Goal: Task Accomplishment & Management: Manage account settings

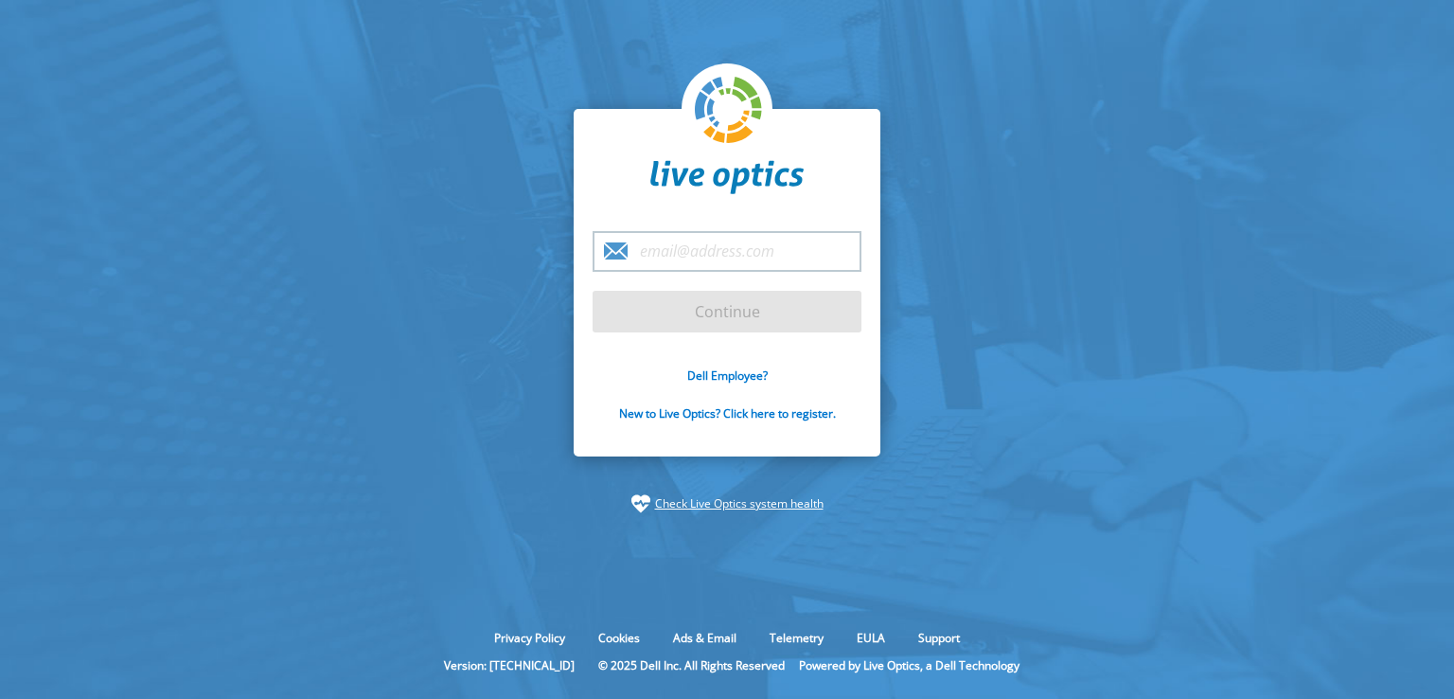
click at [732, 251] on input "email" at bounding box center [727, 251] width 269 height 41
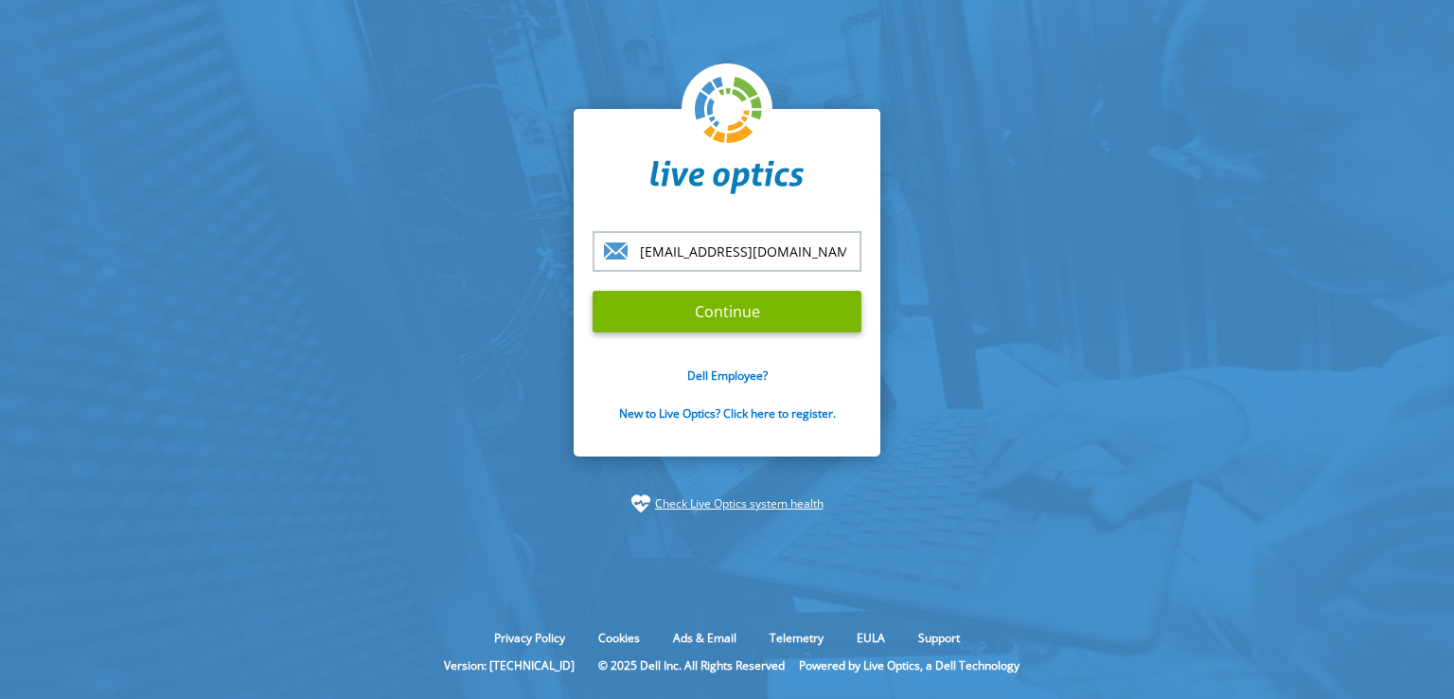
type input "[EMAIL_ADDRESS][DOMAIN_NAME]"
click at [593, 291] on input "Continue" at bounding box center [727, 312] width 269 height 42
click at [803, 316] on input "Continue" at bounding box center [727, 312] width 269 height 42
click at [763, 302] on input "Continue" at bounding box center [727, 312] width 269 height 42
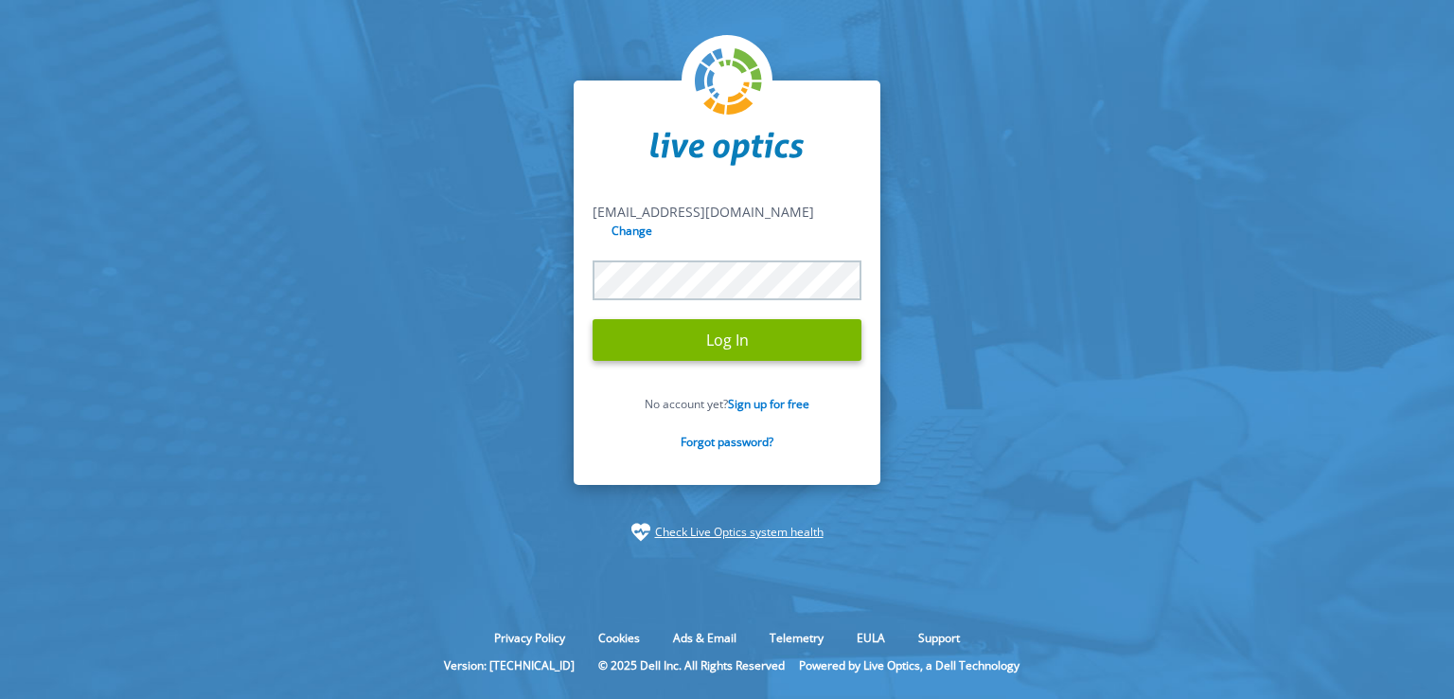
click at [593, 319] on input "Log In" at bounding box center [727, 340] width 269 height 42
click at [651, 327] on input "Log In" at bounding box center [727, 340] width 269 height 42
click at [686, 332] on input "Log In" at bounding box center [727, 340] width 269 height 42
click at [712, 342] on input "Log In" at bounding box center [727, 340] width 269 height 42
click at [684, 319] on input "Log In" at bounding box center [727, 340] width 269 height 42
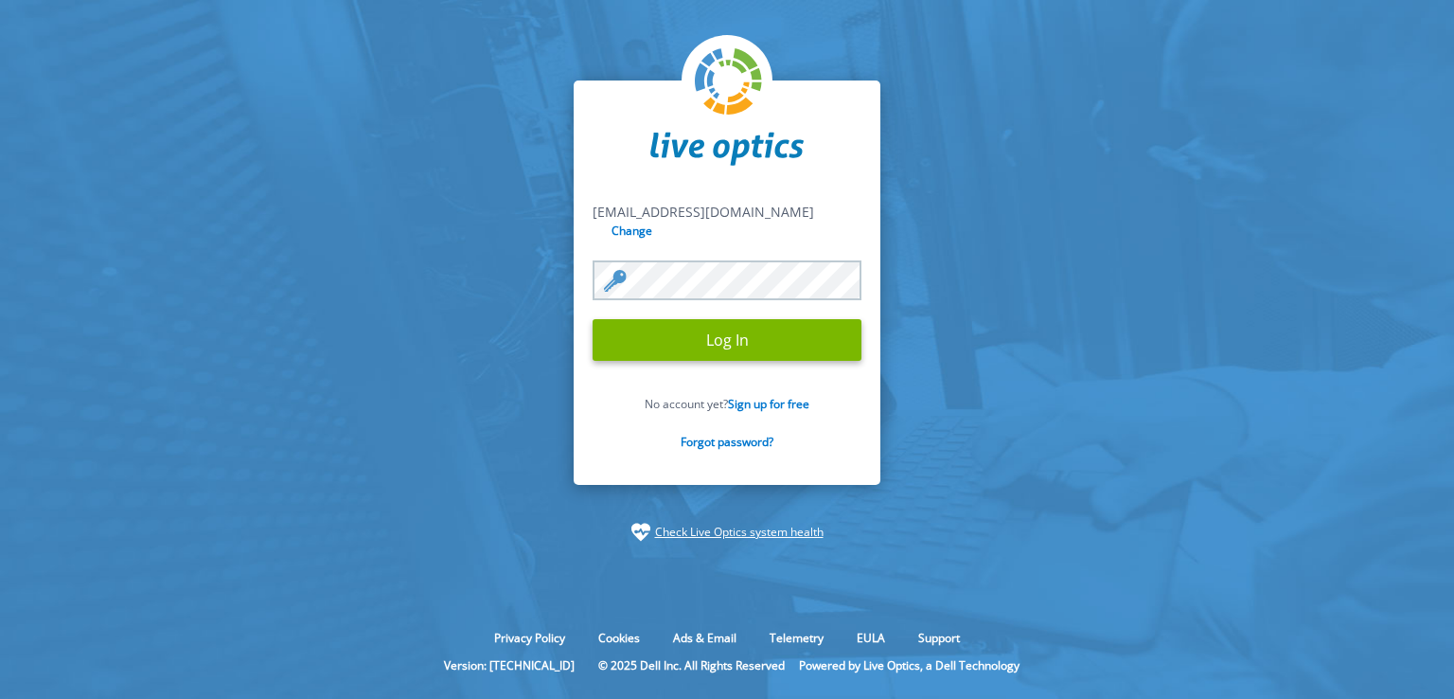
click at [593, 319] on input "Log In" at bounding box center [727, 340] width 269 height 42
click at [769, 323] on input "Log In" at bounding box center [727, 340] width 269 height 42
click at [704, 338] on input "Log In" at bounding box center [727, 340] width 269 height 42
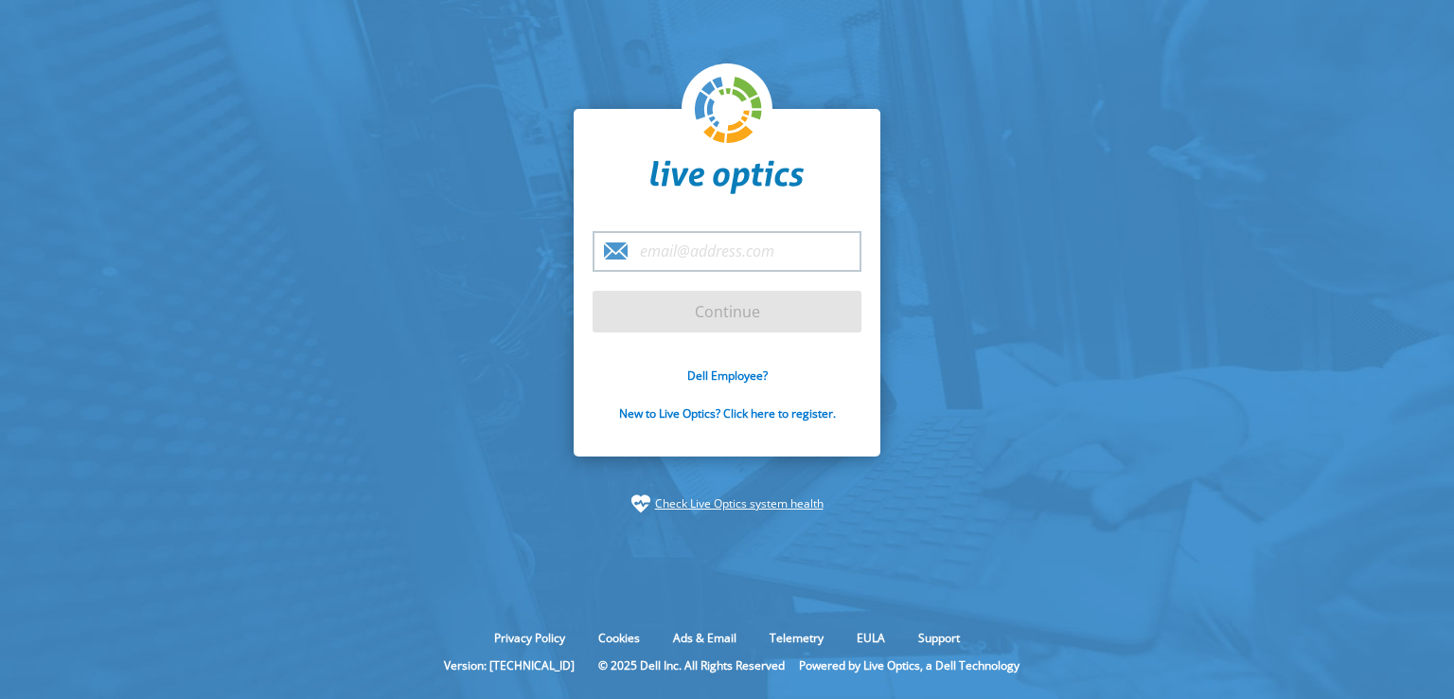
click at [747, 251] on input "email" at bounding box center [727, 251] width 269 height 41
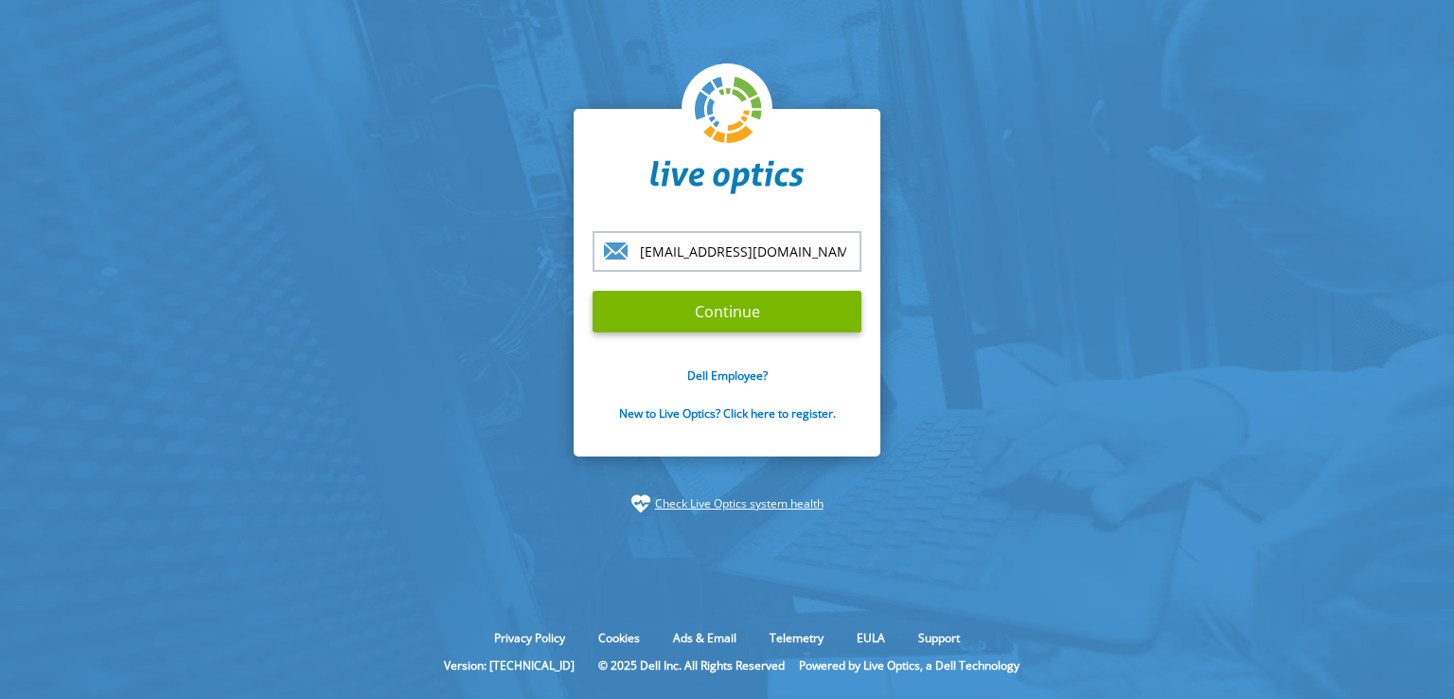
type input "[EMAIL_ADDRESS][DOMAIN_NAME]"
click at [593, 291] on input "Continue" at bounding box center [727, 312] width 269 height 42
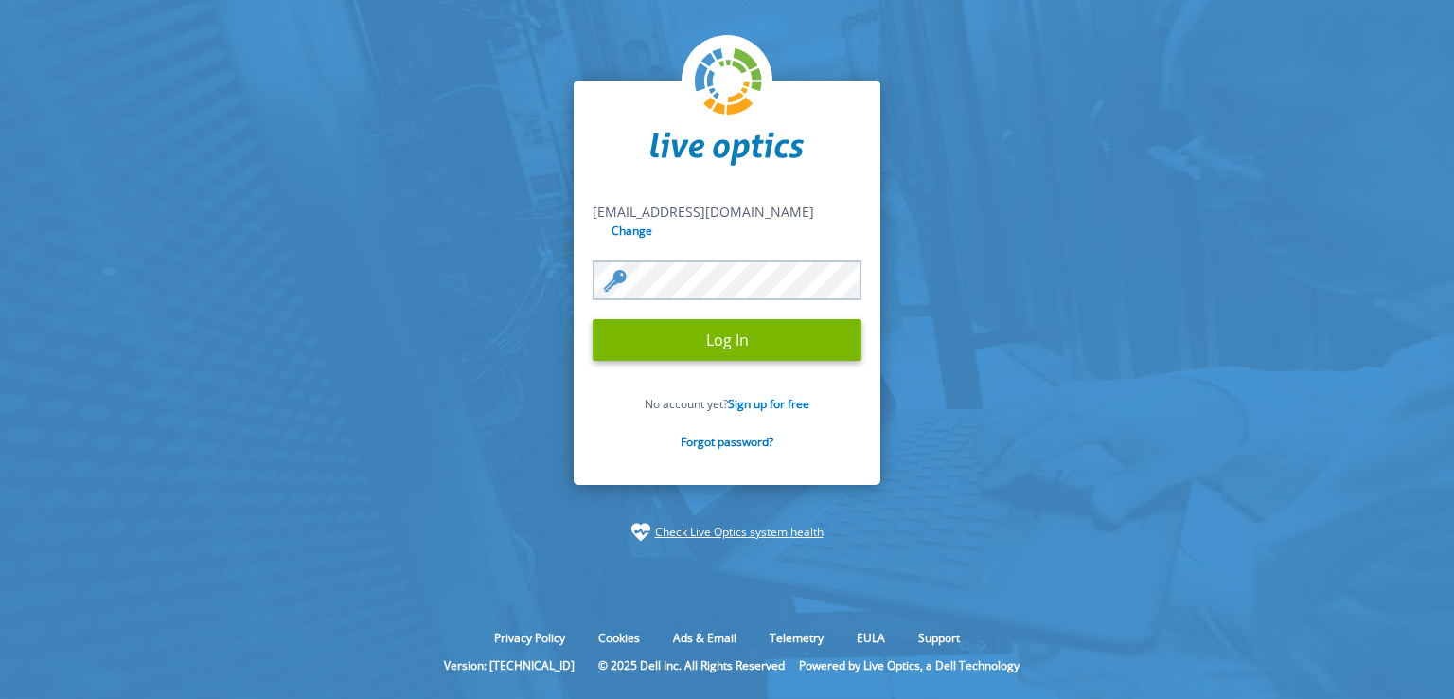
click at [593, 319] on input "Log In" at bounding box center [727, 340] width 269 height 42
click at [656, 336] on input "Log In" at bounding box center [727, 340] width 269 height 42
click at [713, 329] on input "Log In" at bounding box center [727, 340] width 269 height 42
click at [758, 319] on input "Log In" at bounding box center [727, 340] width 269 height 42
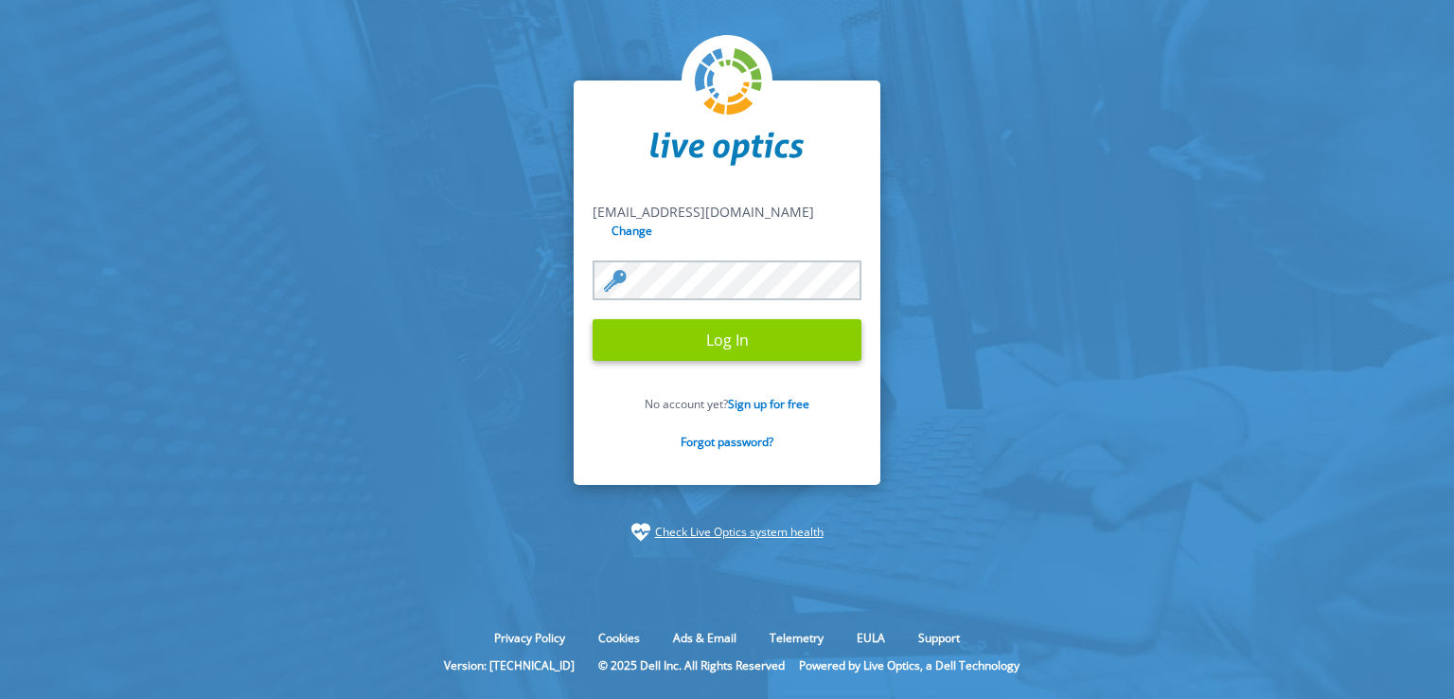
click at [776, 319] on input "Log In" at bounding box center [727, 340] width 269 height 42
click at [593, 319] on input "Log In" at bounding box center [727, 340] width 269 height 42
